Goal: Task Accomplishment & Management: Use online tool/utility

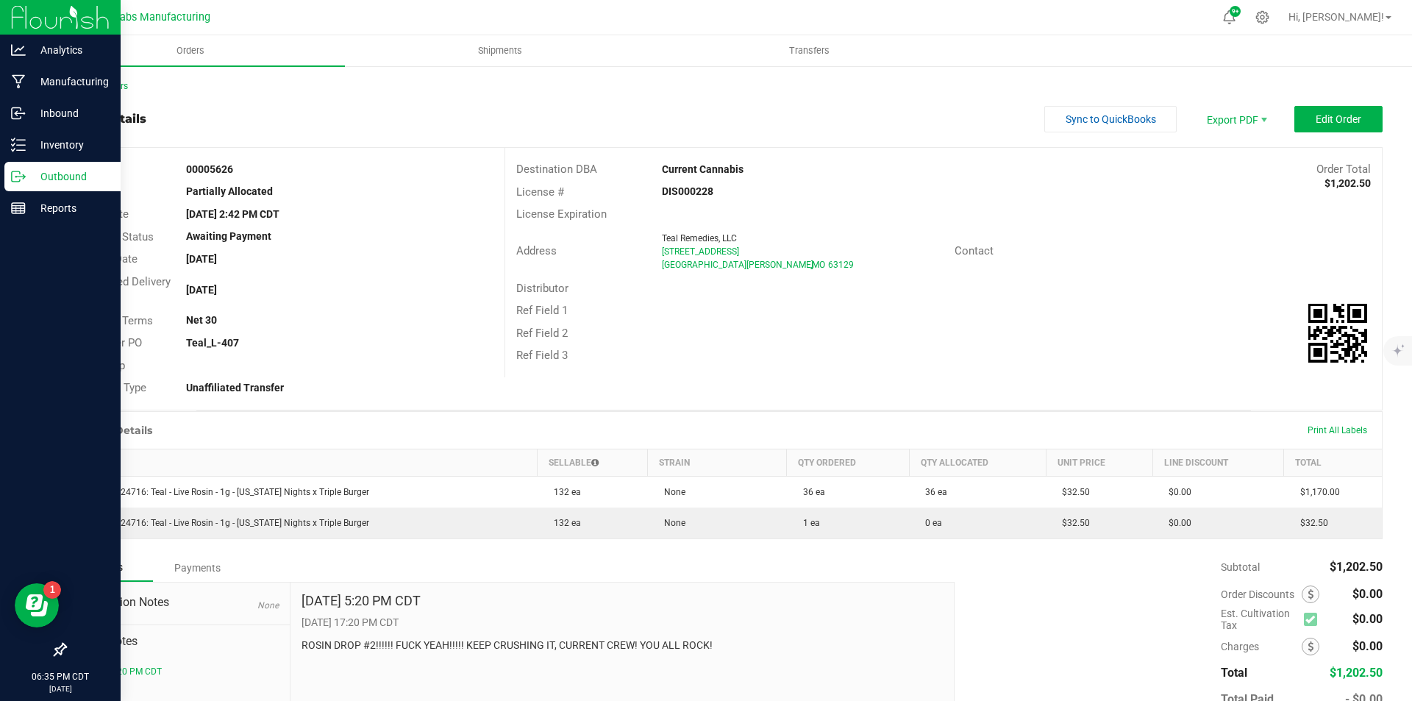
click at [37, 7] on img at bounding box center [60, 17] width 99 height 35
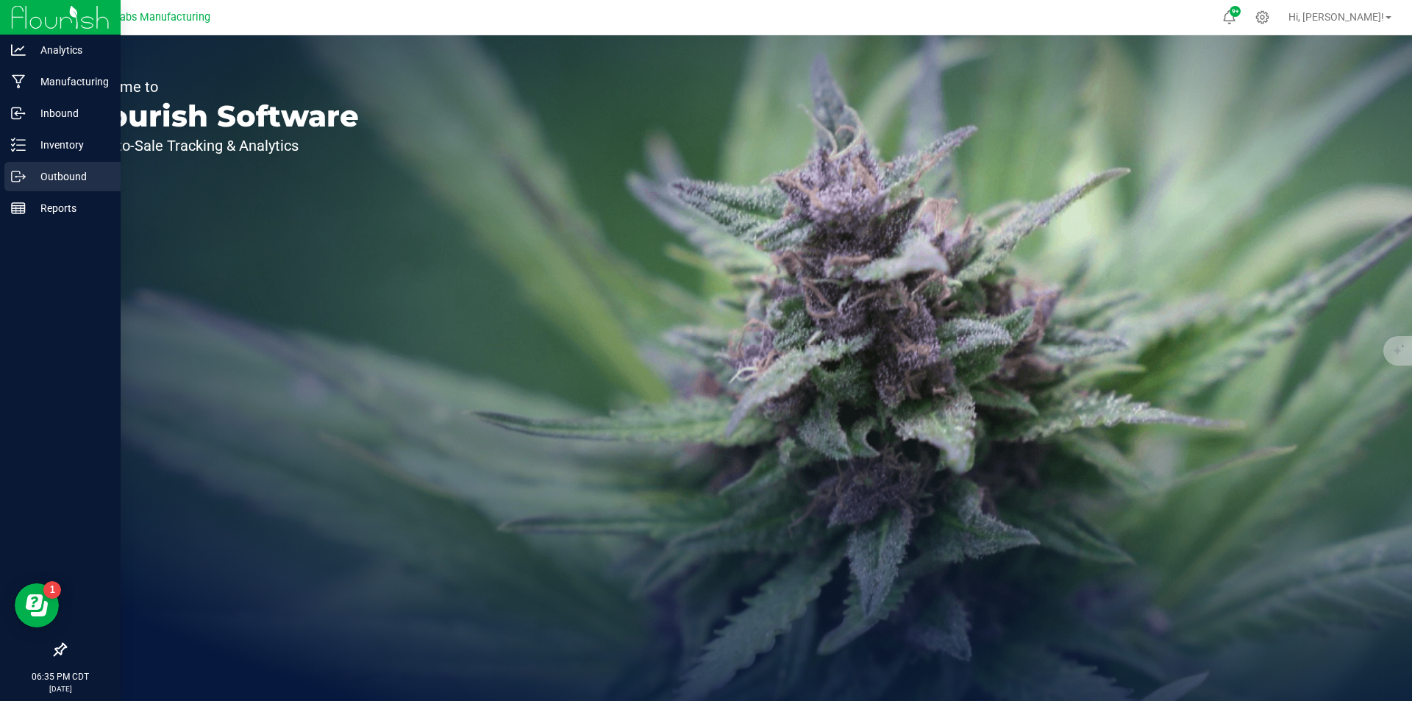
click at [26, 174] on p "Outbound" at bounding box center [70, 177] width 88 height 18
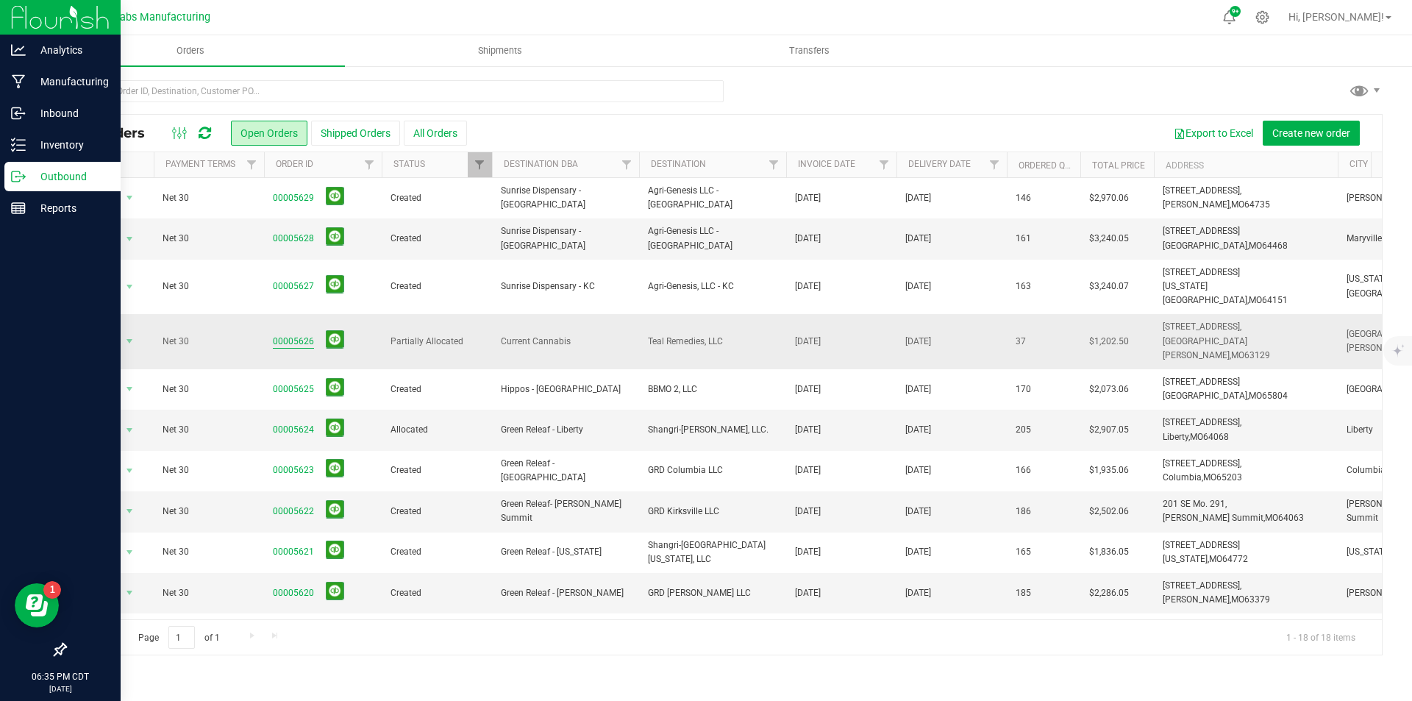
click at [294, 335] on link "00005626" at bounding box center [293, 342] width 41 height 14
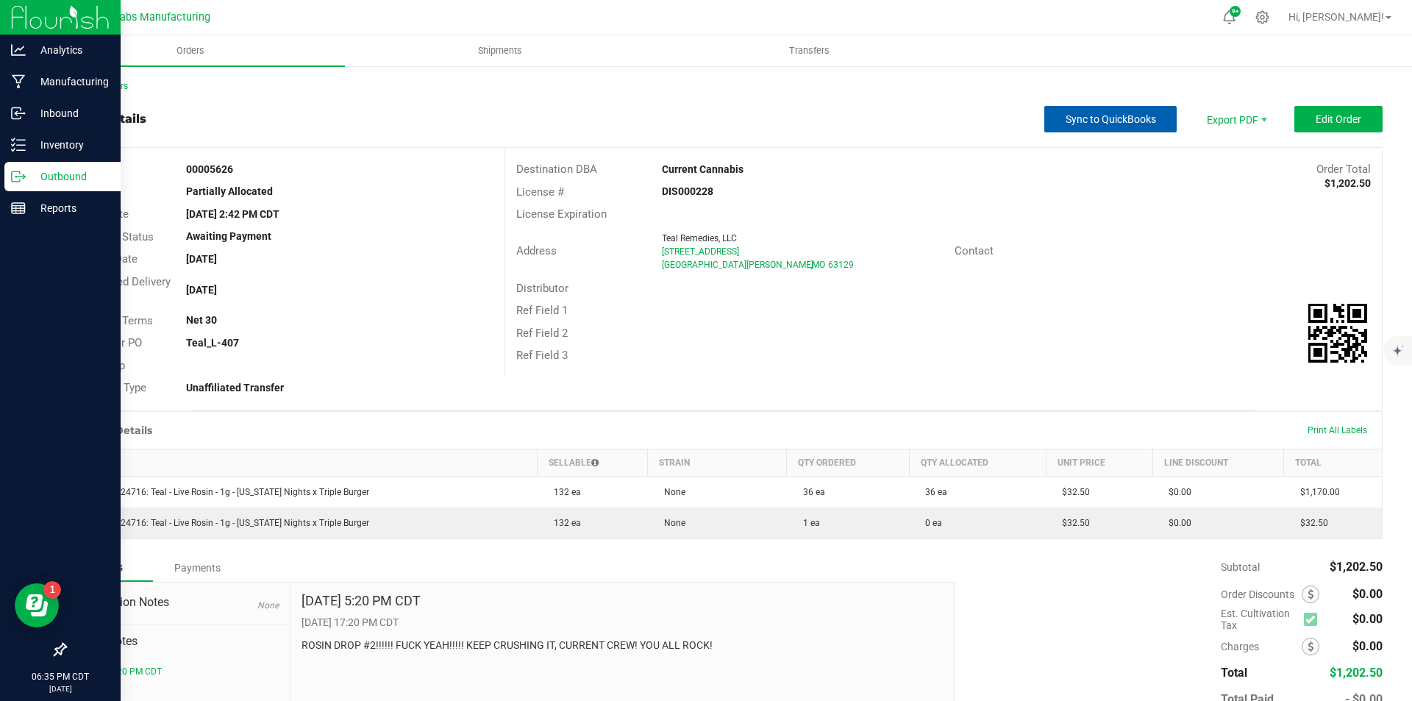
click at [1096, 124] on span "Sync to QuickBooks" at bounding box center [1111, 119] width 90 height 12
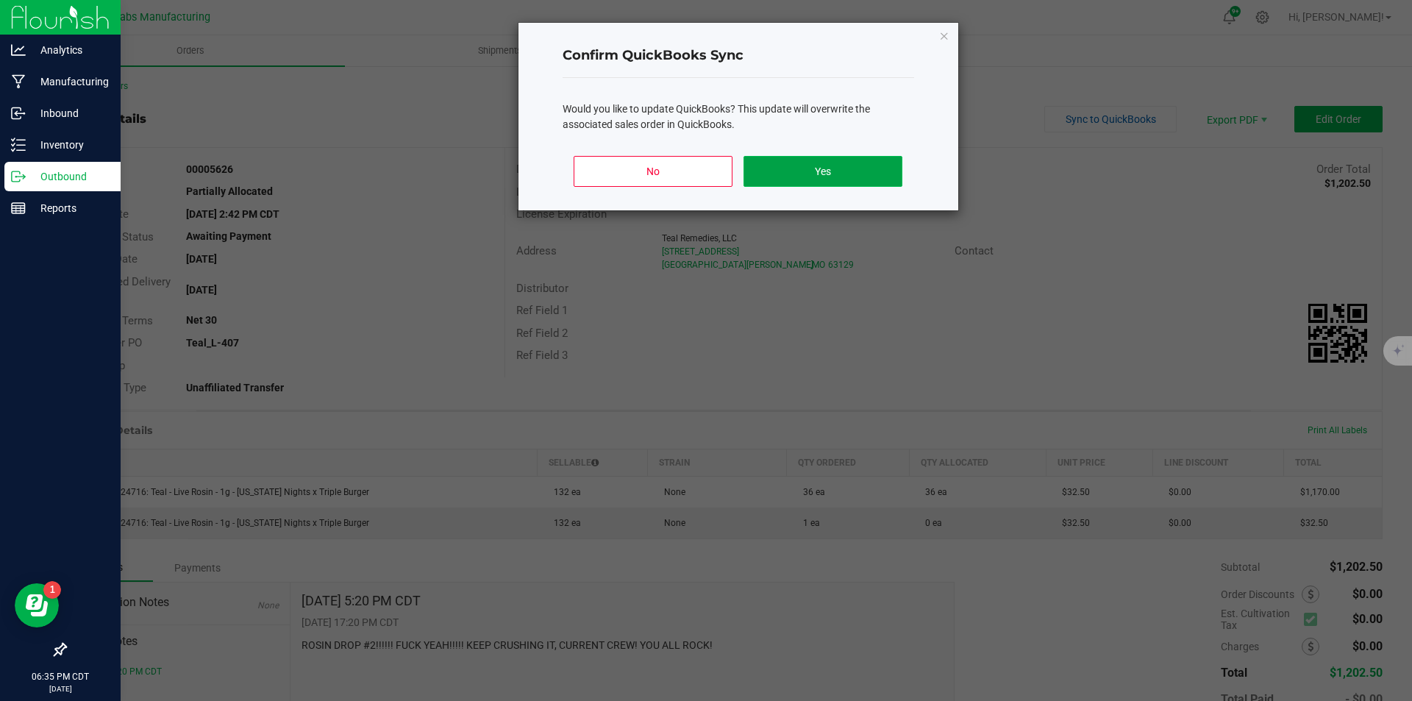
click at [861, 167] on button "Yes" at bounding box center [823, 171] width 158 height 31
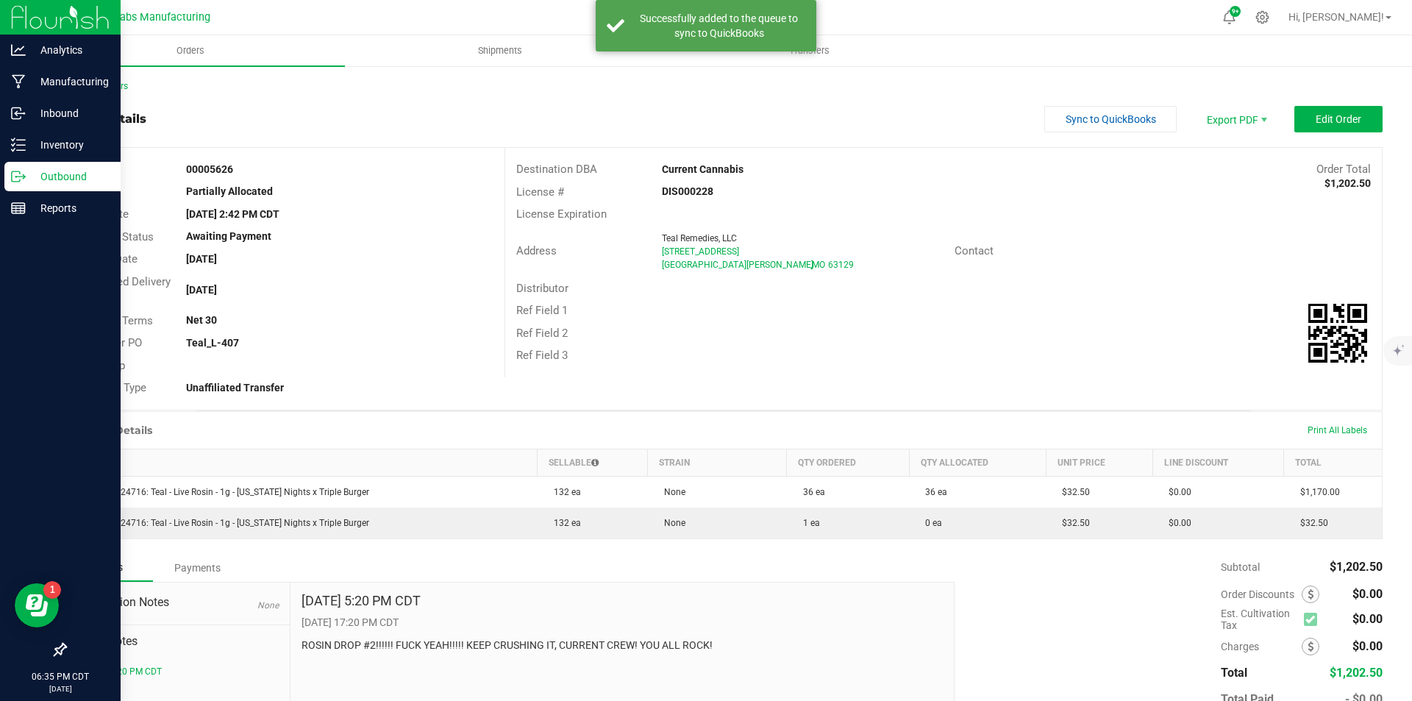
click at [22, 16] on img at bounding box center [60, 17] width 99 height 35
